Goal: Task Accomplishment & Management: Use online tool/utility

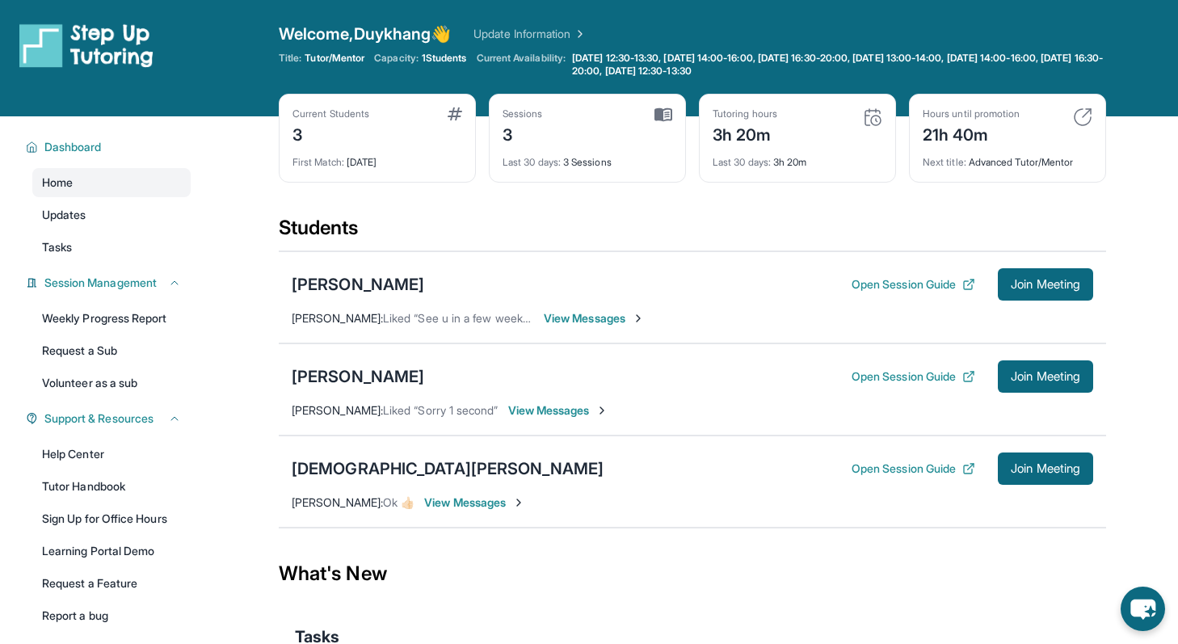
scroll to position [35, 0]
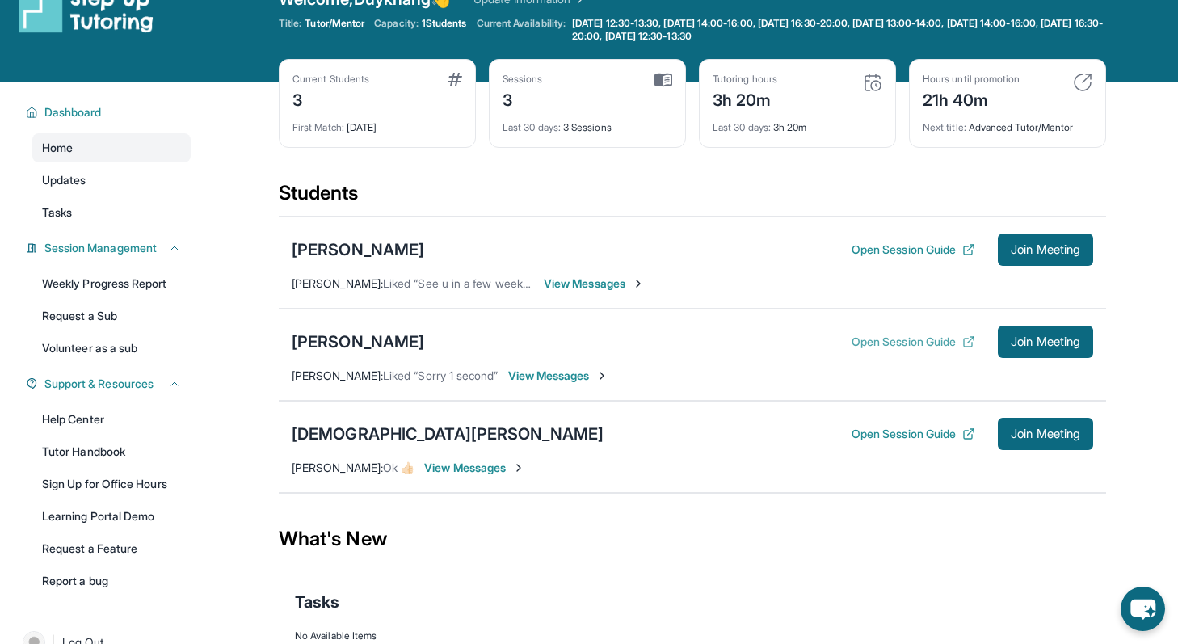
click at [934, 345] on button "Open Session Guide" at bounding box center [914, 342] width 124 height 16
click at [1030, 341] on span "Join Meeting" at bounding box center [1045, 342] width 69 height 10
click at [378, 348] on div "[PERSON_NAME]" at bounding box center [358, 342] width 133 height 23
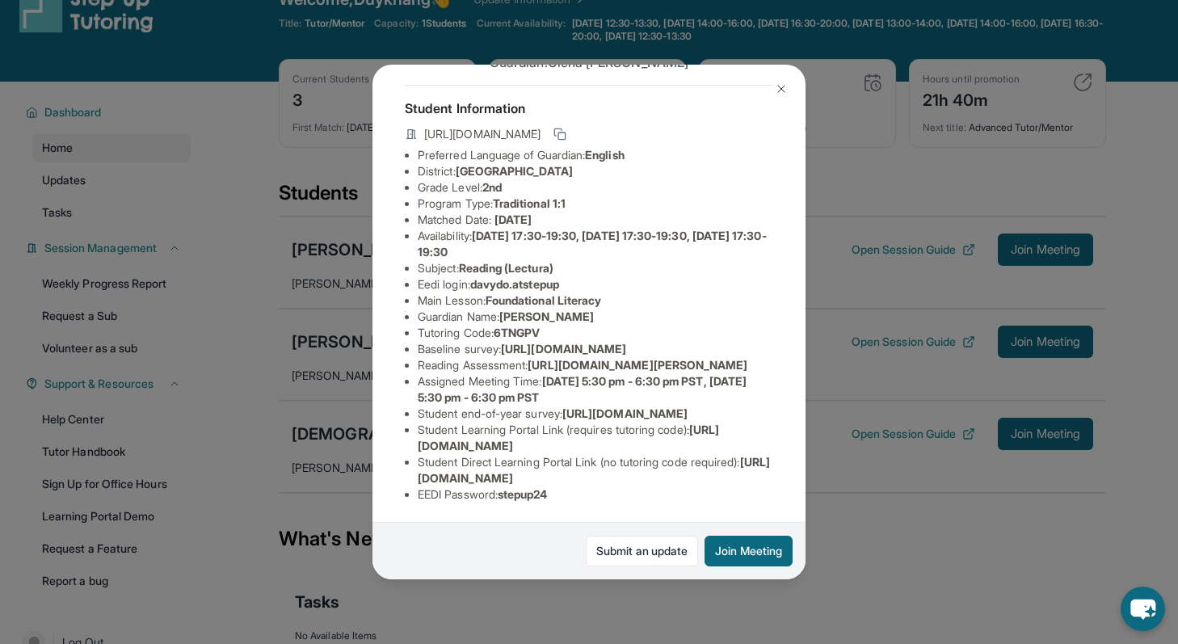
scroll to position [95, 309]
drag, startPoint x: 538, startPoint y: 400, endPoint x: 512, endPoint y: 433, distance: 42.0
click at [512, 433] on div "[PERSON_NAME] Guardian: [PERSON_NAME] Student Information [URL][DOMAIN_NAME] Pr…" at bounding box center [589, 323] width 433 height 516
copy span "[URL][DOMAIN_NAME][PERSON_NAME]"
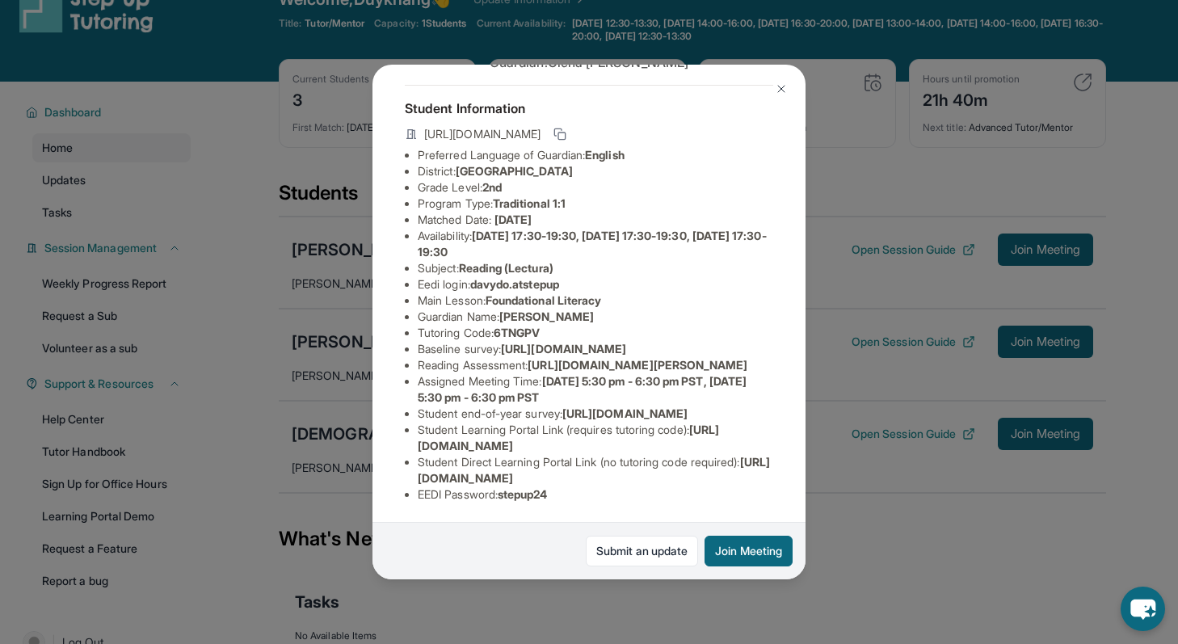
drag, startPoint x: 473, startPoint y: 449, endPoint x: 579, endPoint y: 432, distance: 107.2
click at [579, 432] on div "[PERSON_NAME] Guardian: [PERSON_NAME] Student Information [URL][DOMAIN_NAME] Pr…" at bounding box center [589, 323] width 433 height 516
drag, startPoint x: 571, startPoint y: 280, endPoint x: 384, endPoint y: 325, distance: 192.1
click at [381, 326] on div "[PERSON_NAME] Guardian: [PERSON_NAME] Student Information [URL][DOMAIN_NAME] Pr…" at bounding box center [589, 323] width 433 height 516
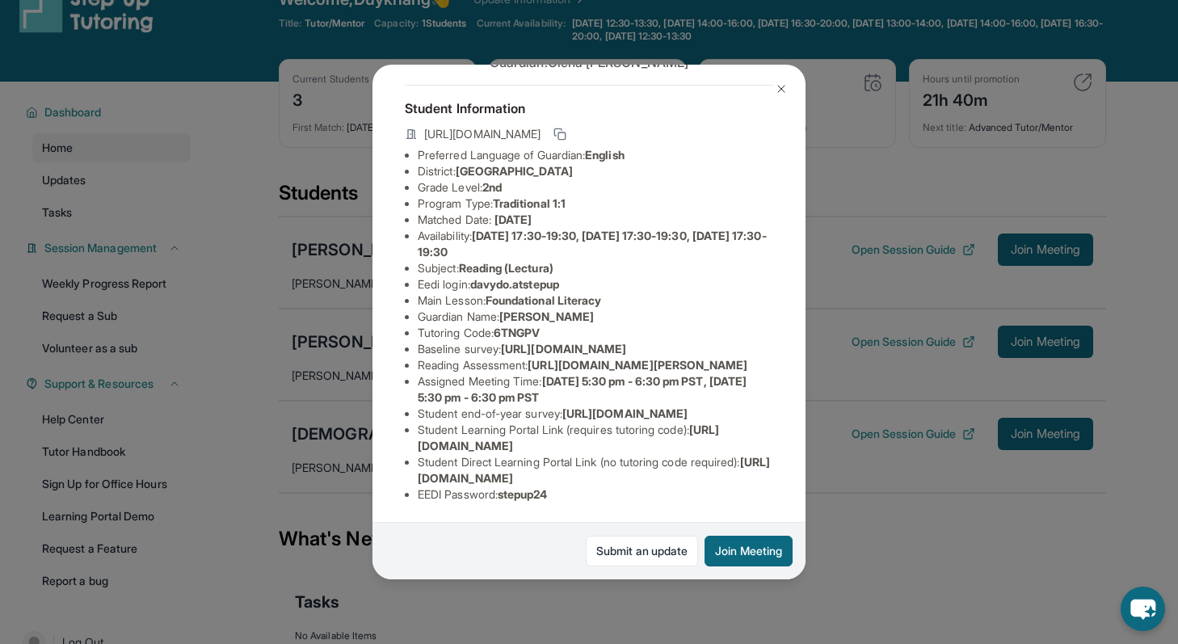
click at [248, 251] on div "[PERSON_NAME] Guardian: [PERSON_NAME] Student Information [URL][DOMAIN_NAME] Pr…" at bounding box center [589, 322] width 1178 height 644
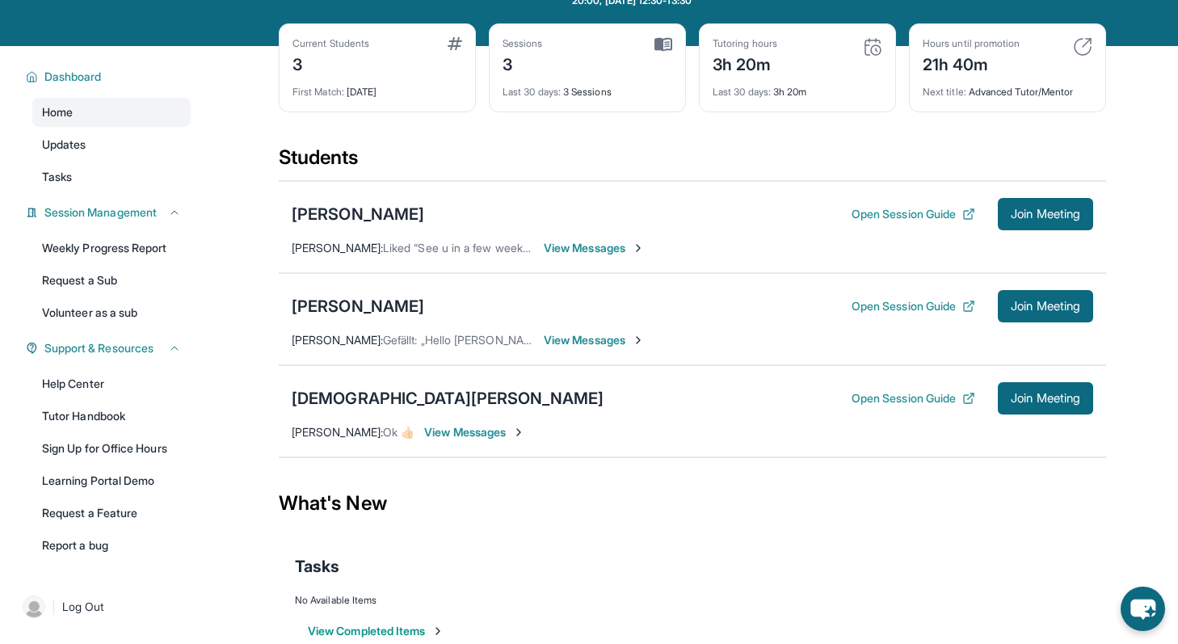
scroll to position [0, 0]
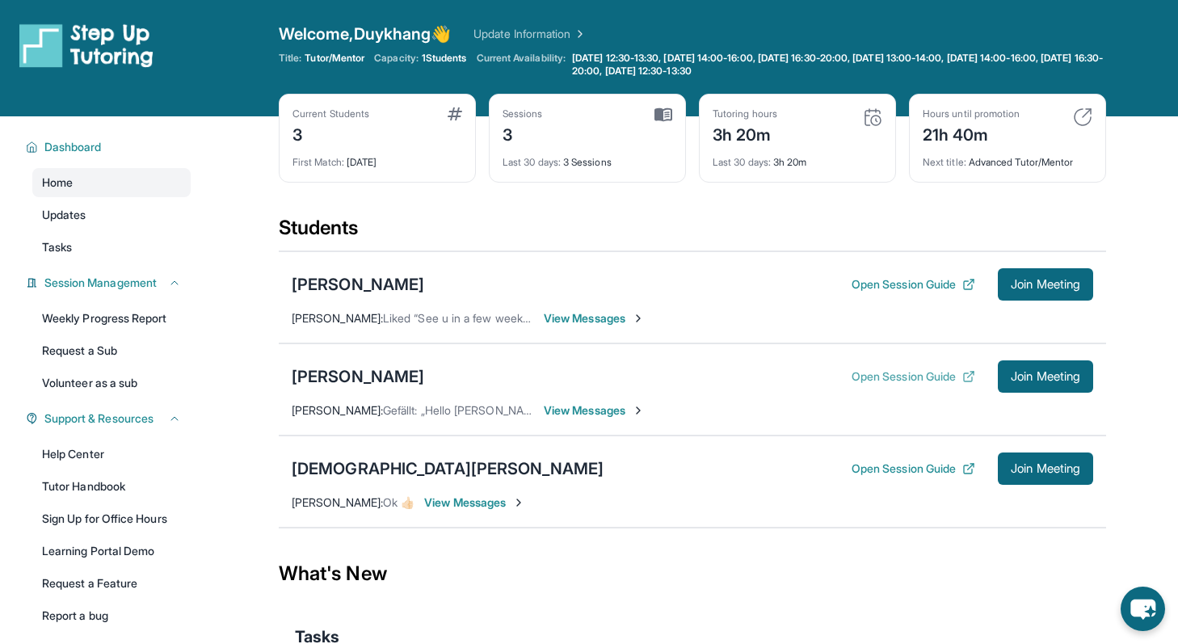
click at [968, 375] on icon at bounding box center [971, 375] width 6 height 6
click at [405, 379] on div "[PERSON_NAME]" at bounding box center [358, 376] width 133 height 23
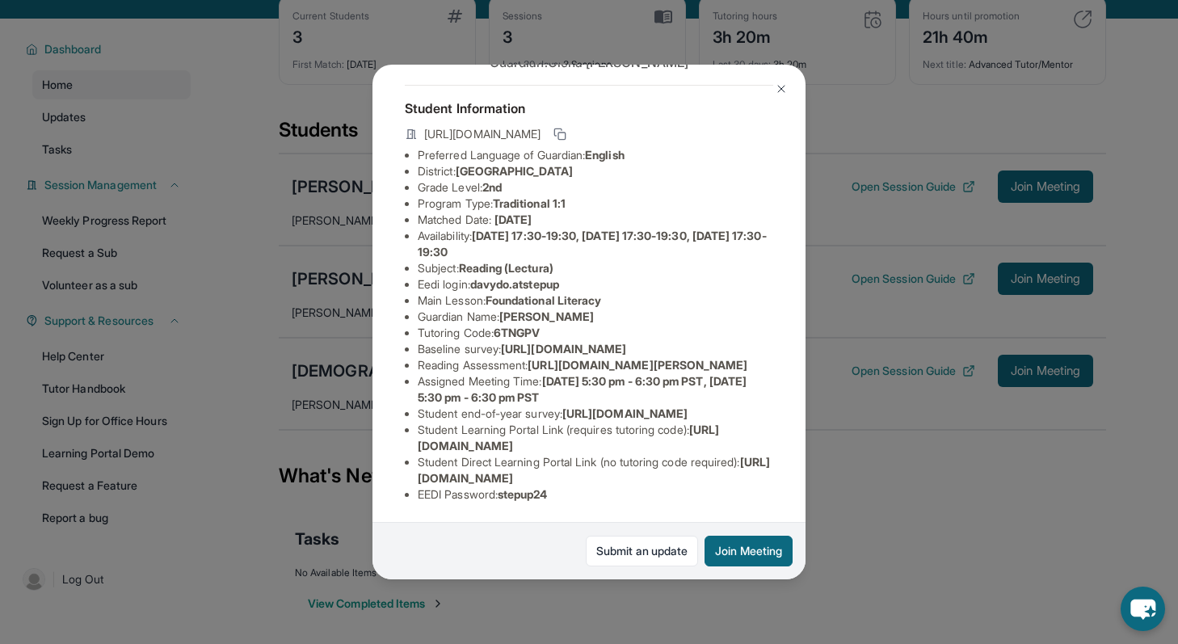
scroll to position [116, 0]
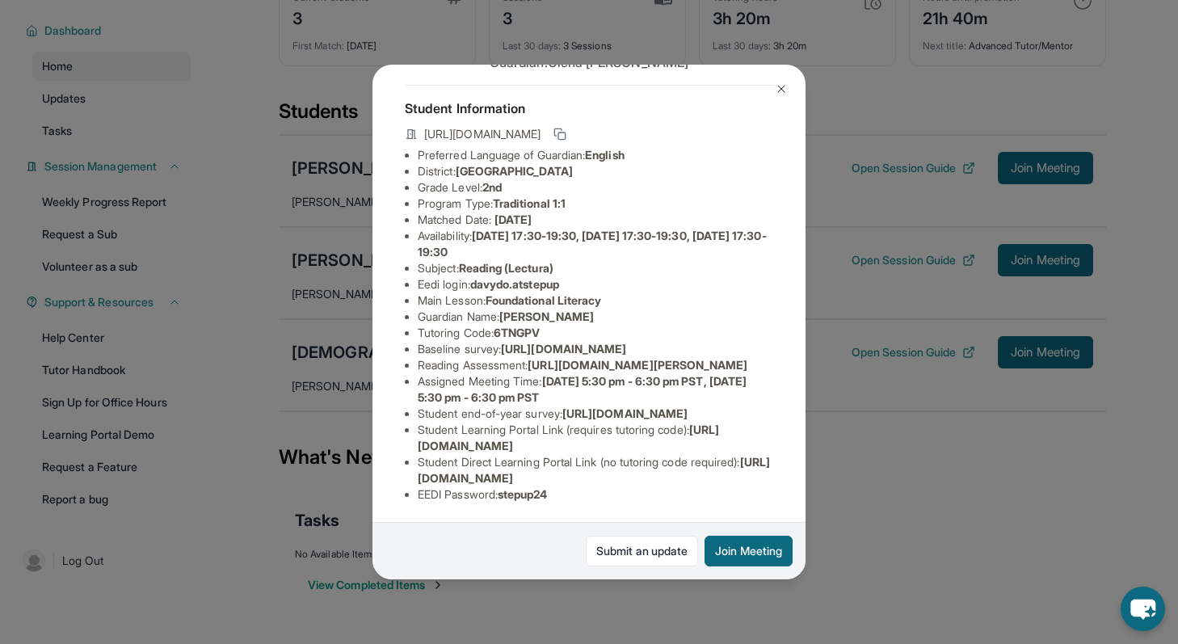
click at [780, 91] on img at bounding box center [781, 88] width 13 height 13
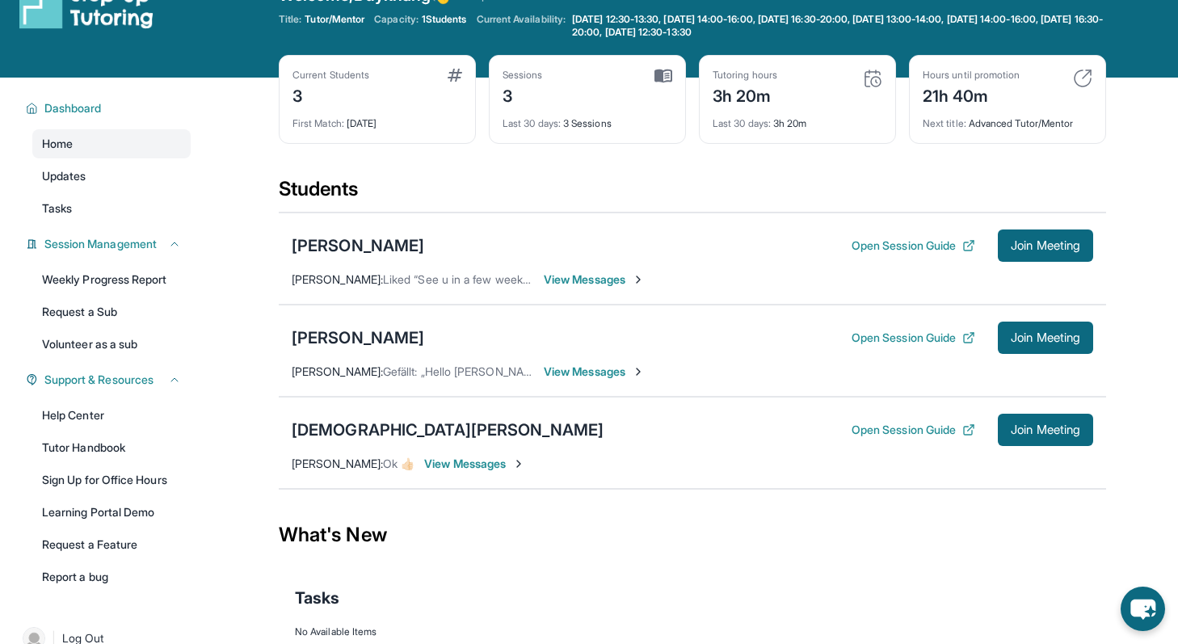
scroll to position [0, 0]
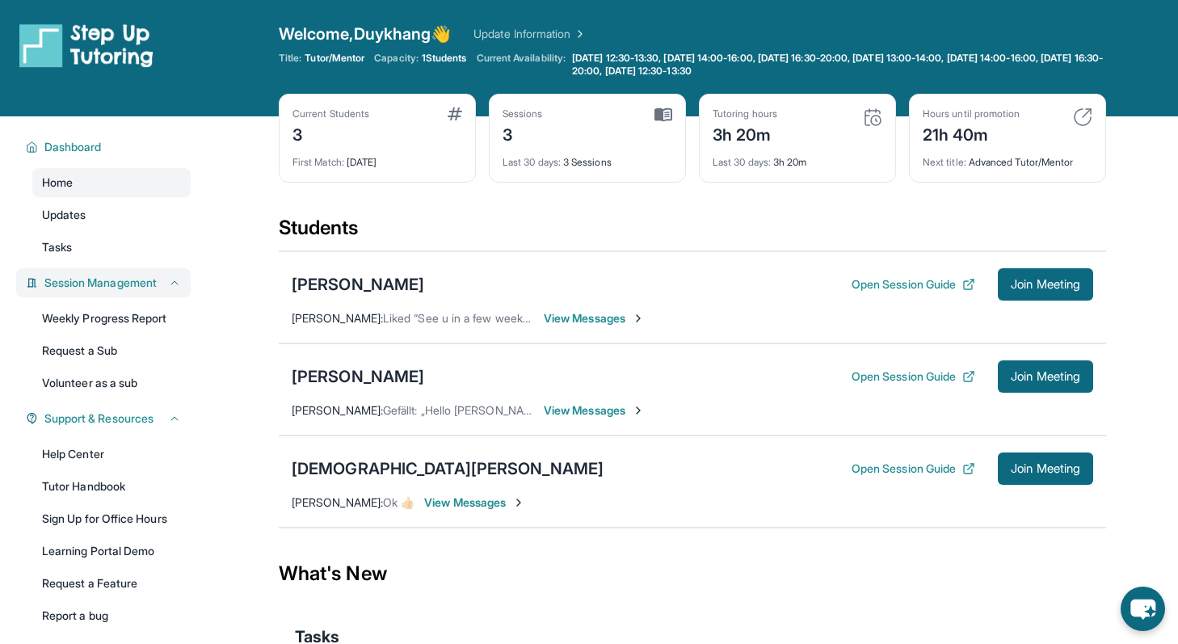
click at [170, 285] on icon at bounding box center [174, 282] width 13 height 13
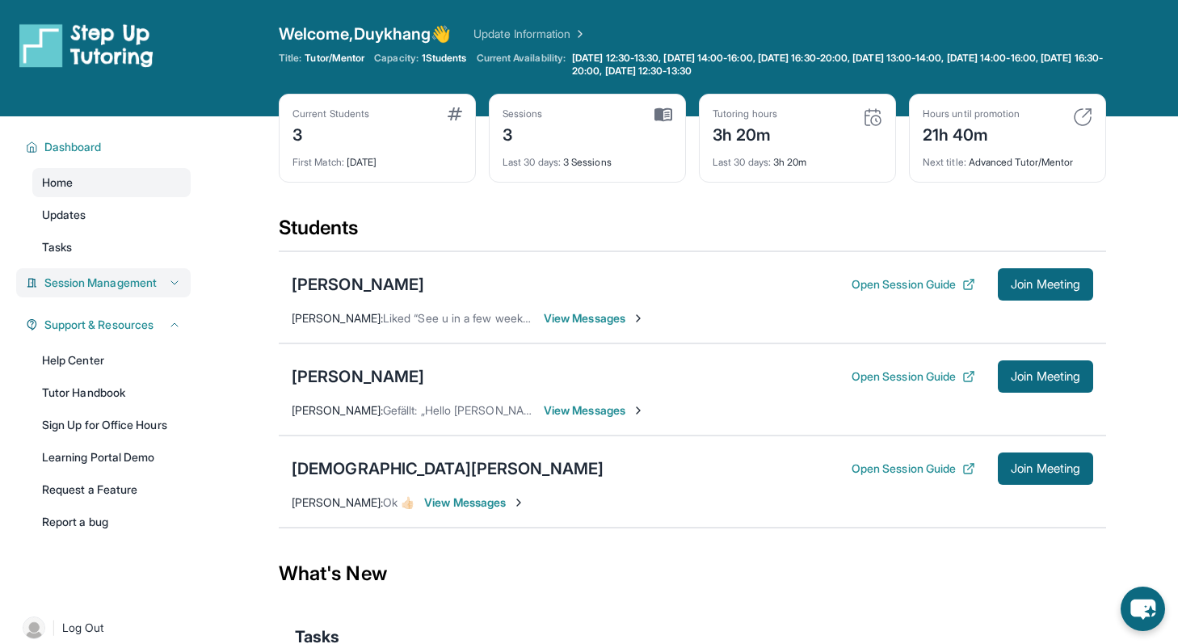
click at [175, 285] on icon at bounding box center [174, 282] width 13 height 13
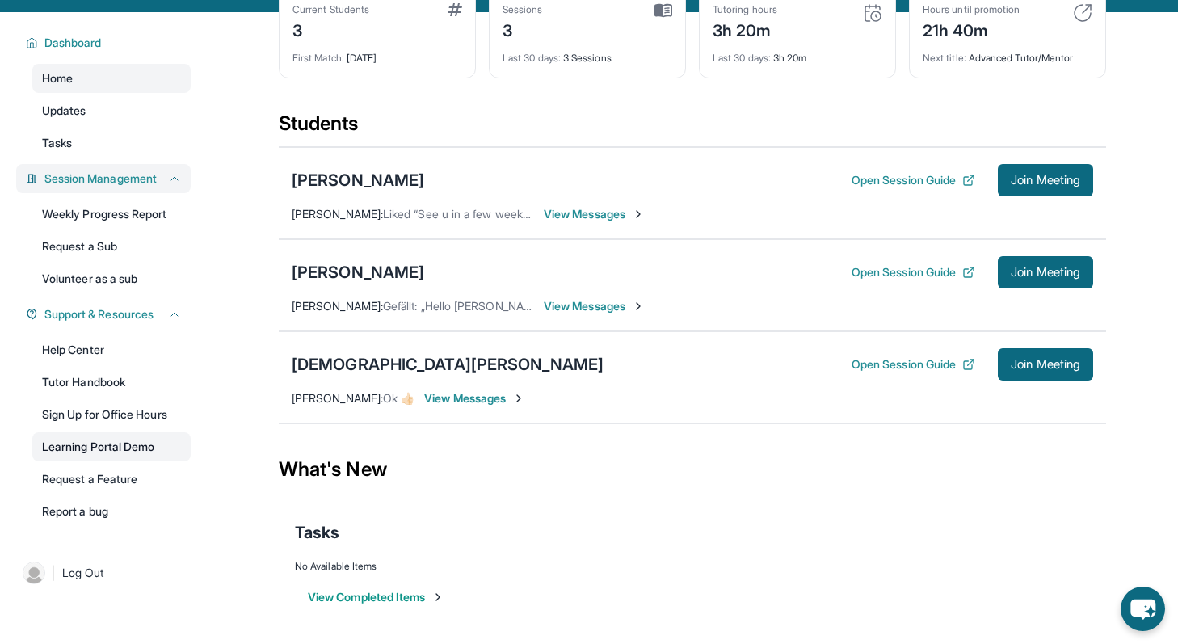
scroll to position [116, 0]
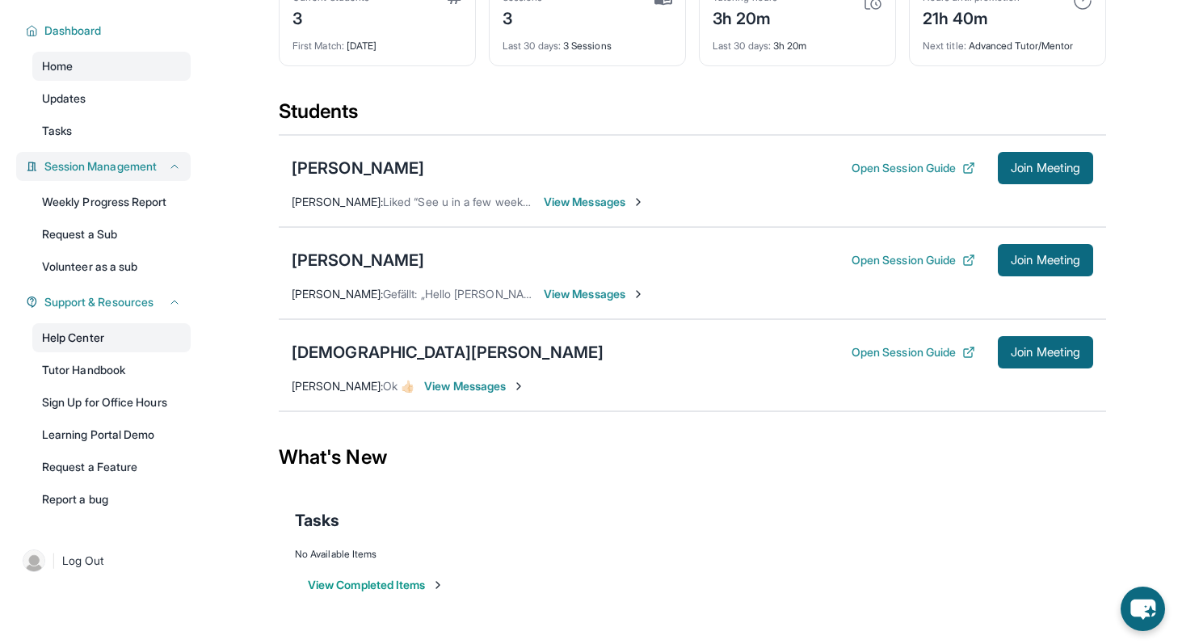
click at [179, 347] on link "Help Center" at bounding box center [111, 337] width 158 height 29
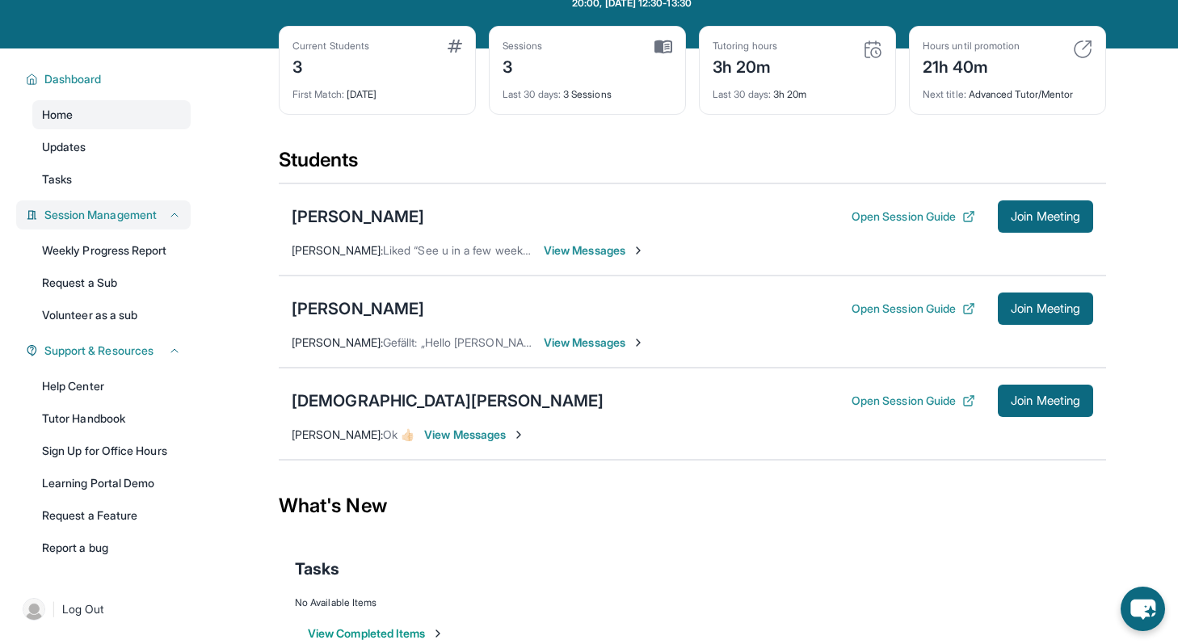
scroll to position [4, 0]
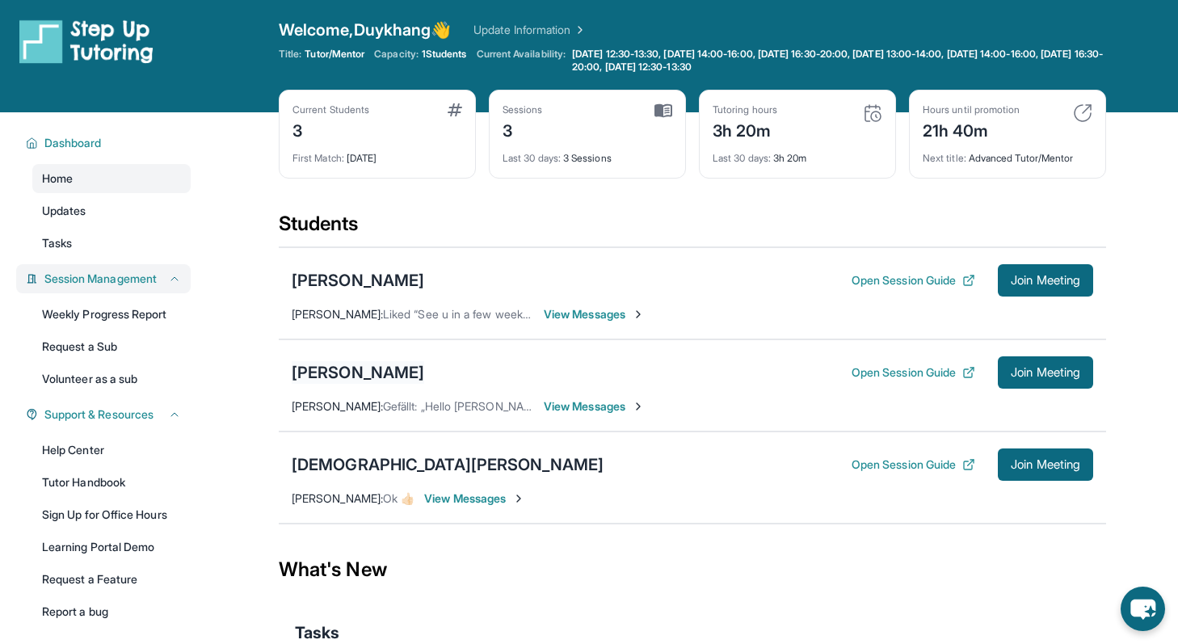
click at [406, 373] on div "[PERSON_NAME]" at bounding box center [358, 372] width 133 height 23
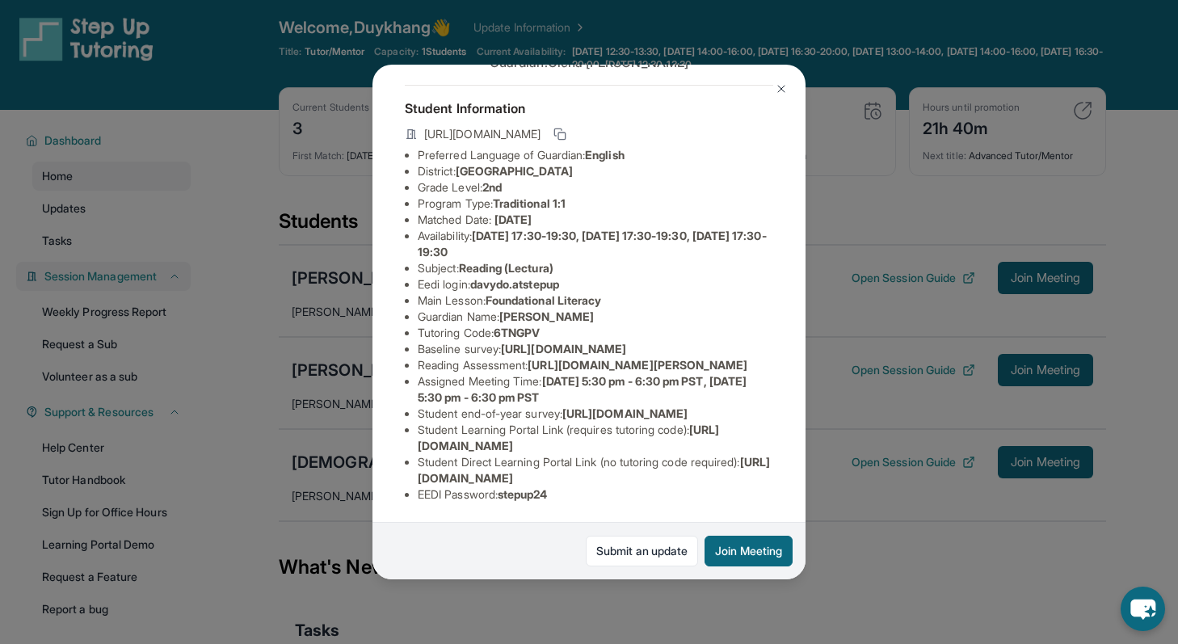
scroll to position [7, 0]
click at [785, 89] on img at bounding box center [781, 88] width 13 height 13
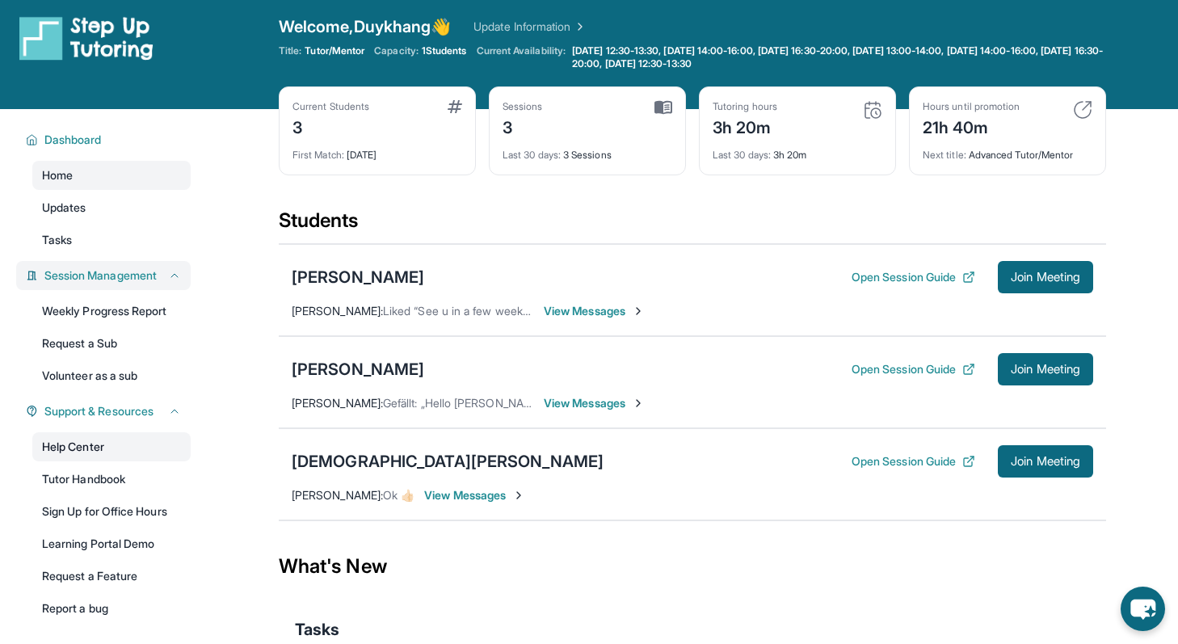
click at [128, 438] on link "Help Center" at bounding box center [111, 446] width 158 height 29
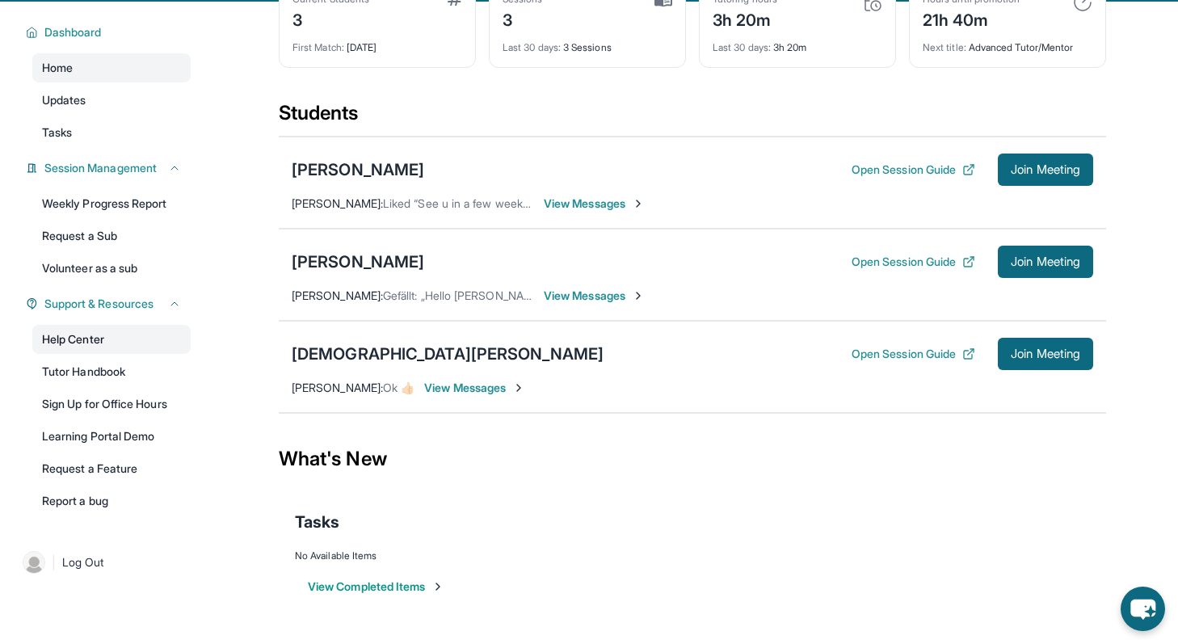
scroll to position [116, 0]
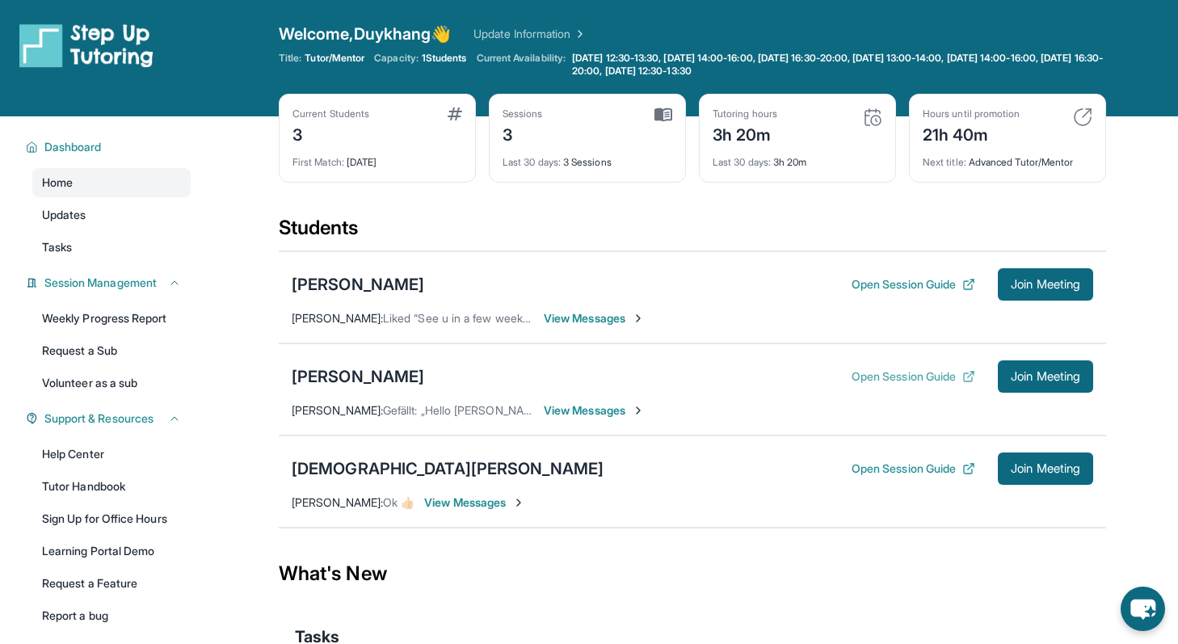
click at [962, 381] on icon at bounding box center [968, 376] width 13 height 13
